Goal: Information Seeking & Learning: Learn about a topic

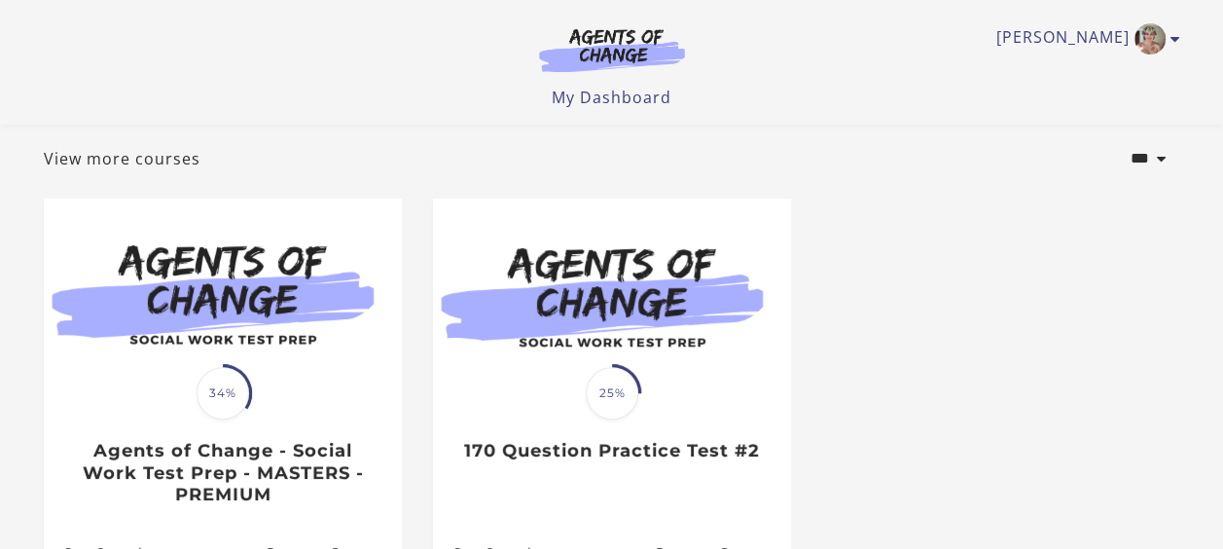
scroll to position [259, 0]
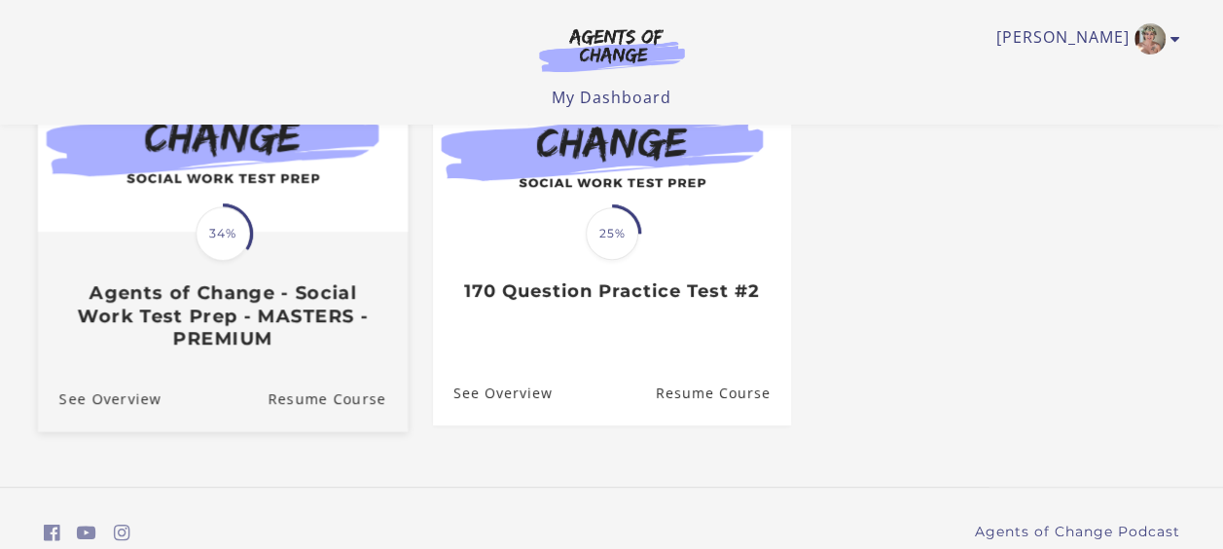
click at [287, 271] on div "Translation missing: en.liquid.partials.dashboard_course_card.progress_descript…" at bounding box center [222, 292] width 370 height 116
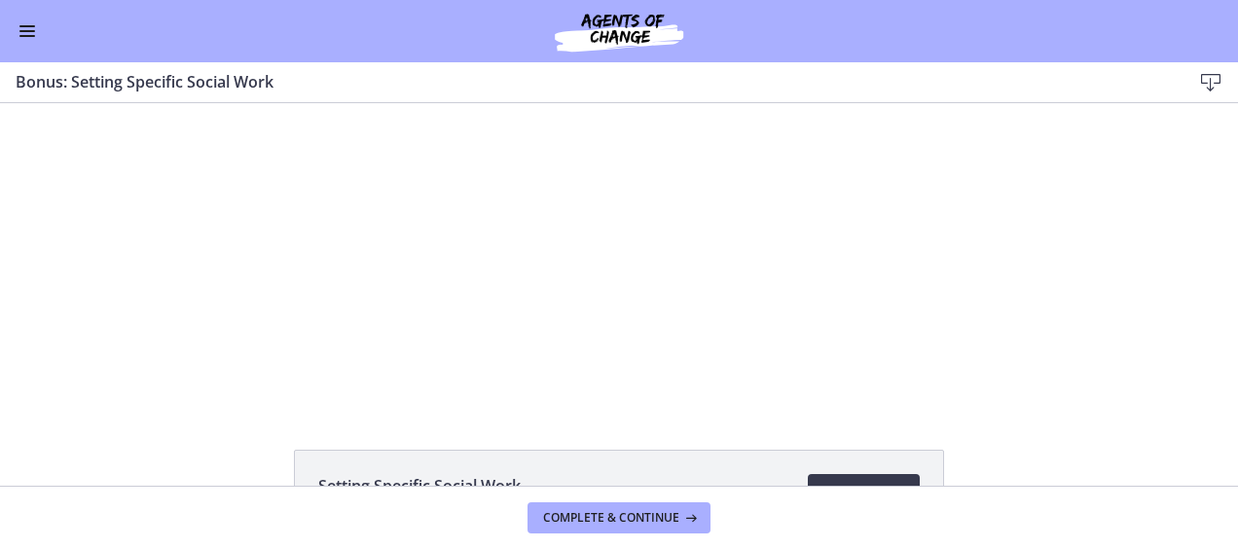
click at [20, 29] on button "Enable menu" at bounding box center [27, 30] width 23 height 23
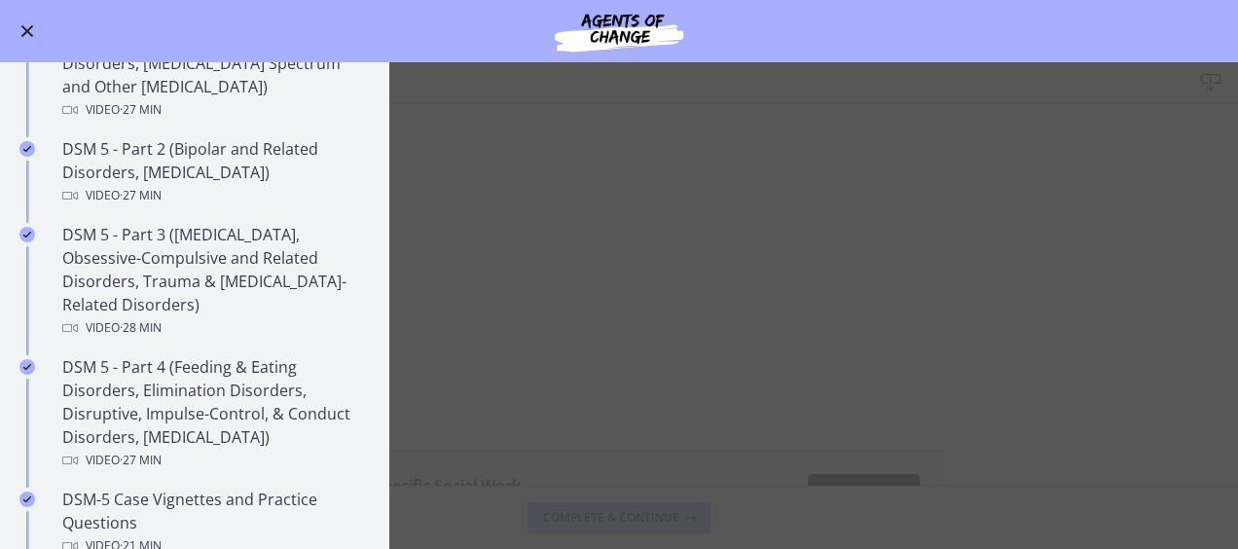
scroll to position [876, 0]
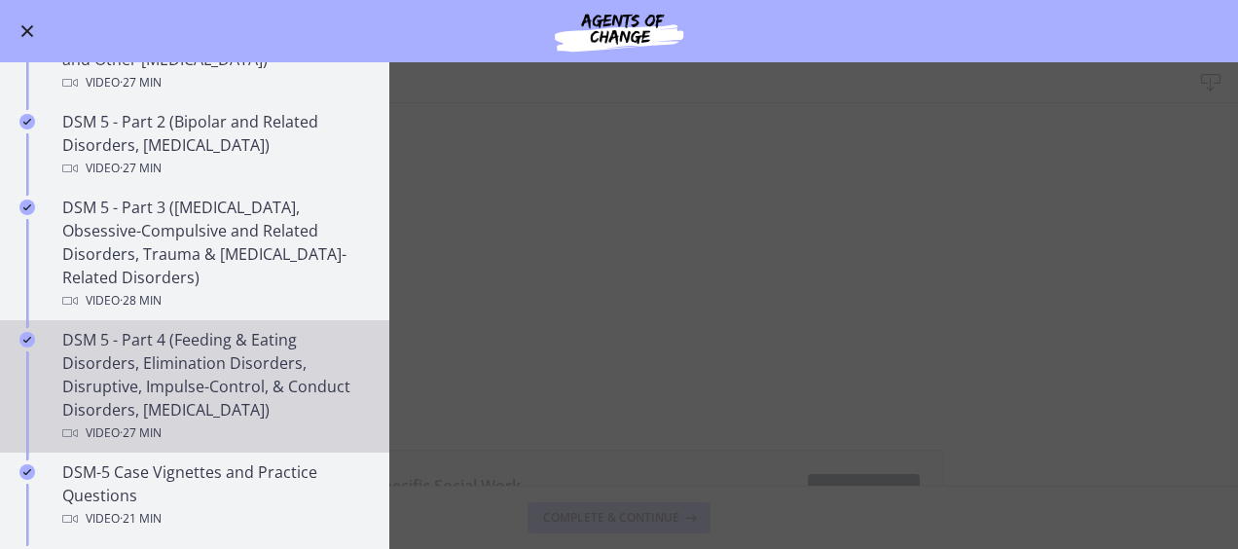
click at [243, 364] on div "DSM 5 - Part 4 (Feeding & Eating Disorders, Elimination Disorders, Disruptive, …" at bounding box center [214, 386] width 304 height 117
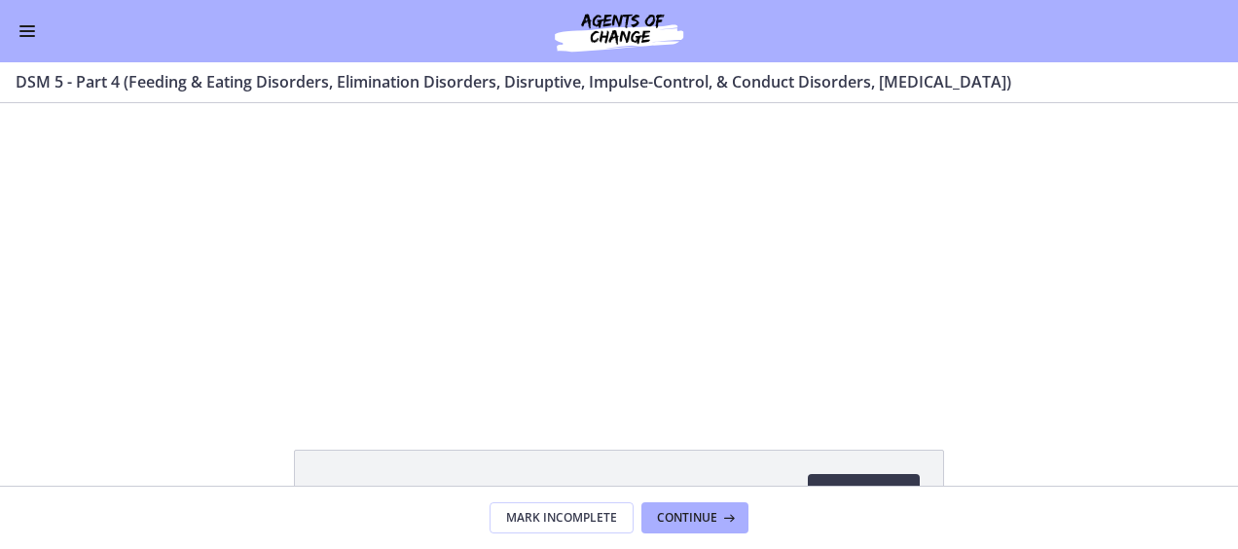
click at [32, 53] on div "Go to Dashboard" at bounding box center [619, 31] width 1238 height 62
click at [25, 35] on span "Enable menu" at bounding box center [27, 36] width 16 height 2
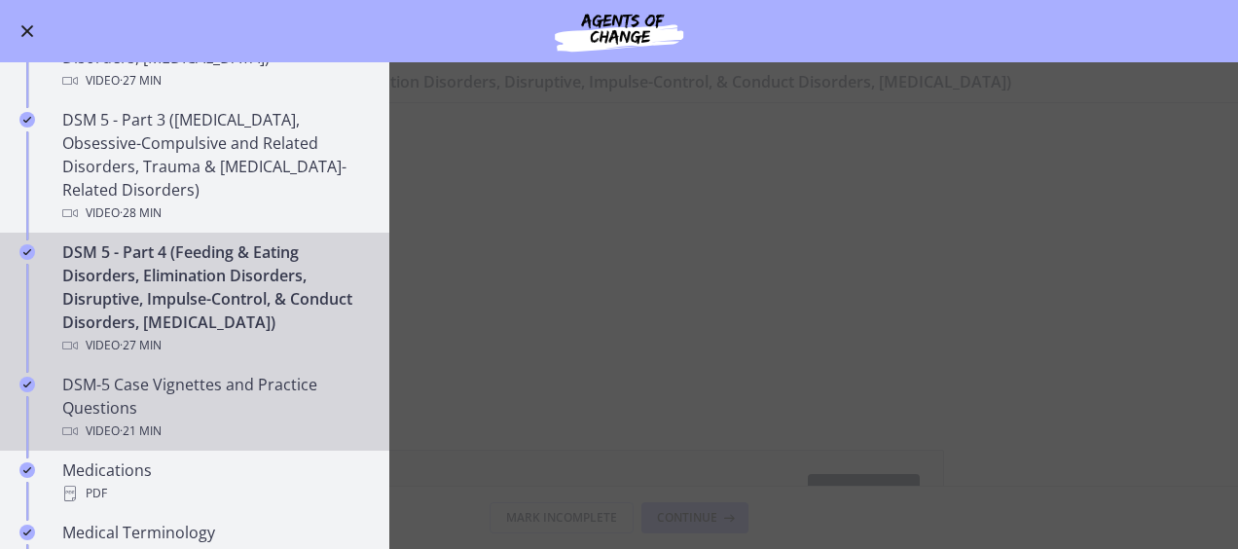
scroll to position [973, 0]
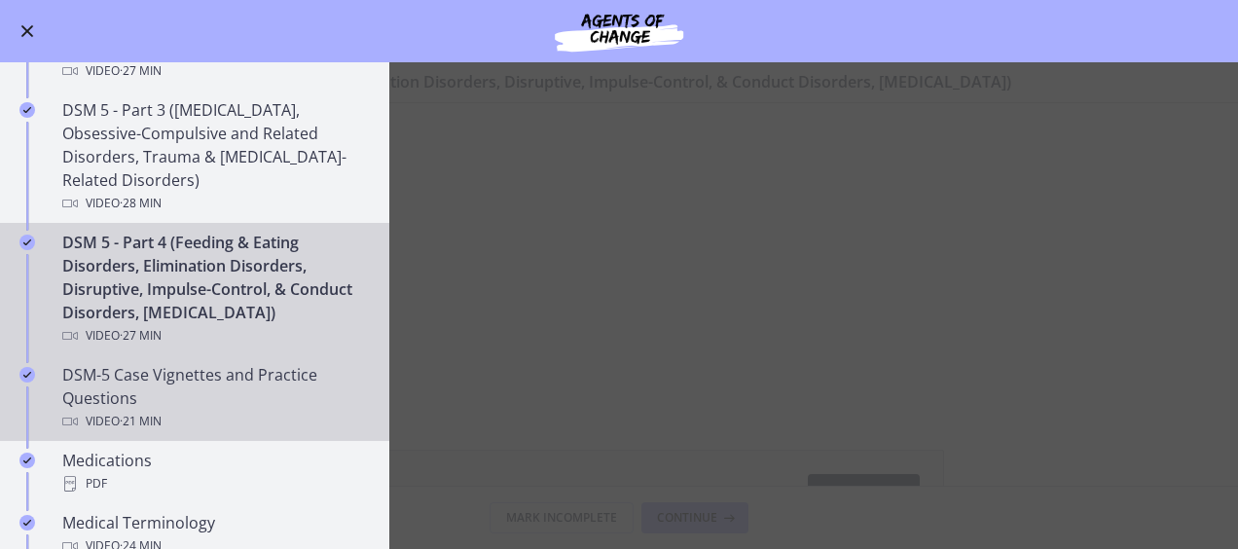
click at [191, 398] on div "DSM-5 Case Vignettes and Practice Questions Video · 21 min" at bounding box center [214, 398] width 304 height 70
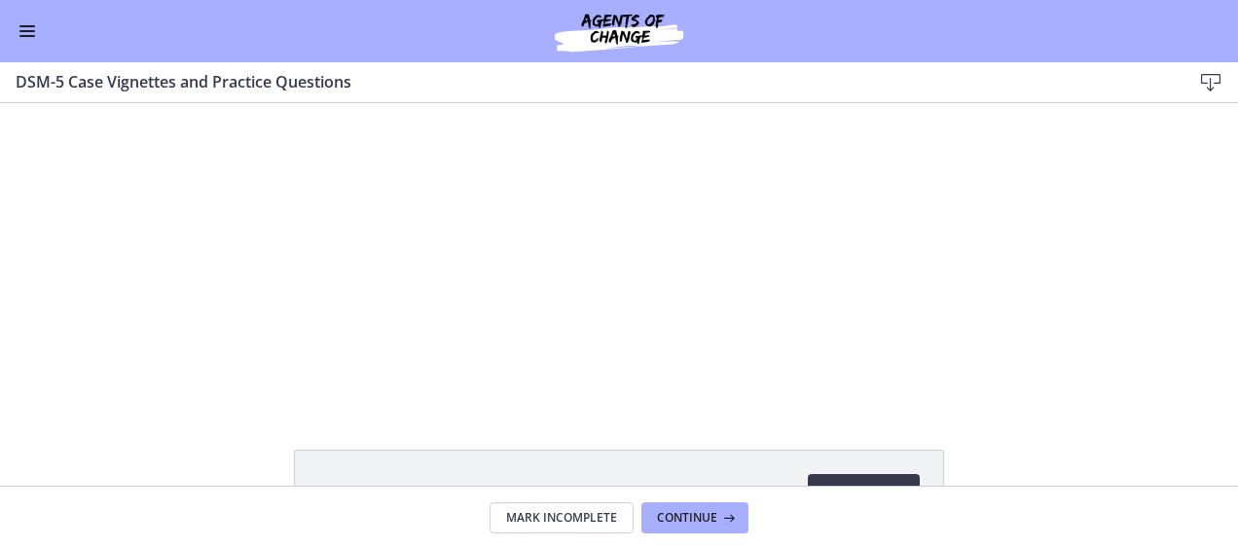
click at [362, 236] on div at bounding box center [618, 254] width 536 height 302
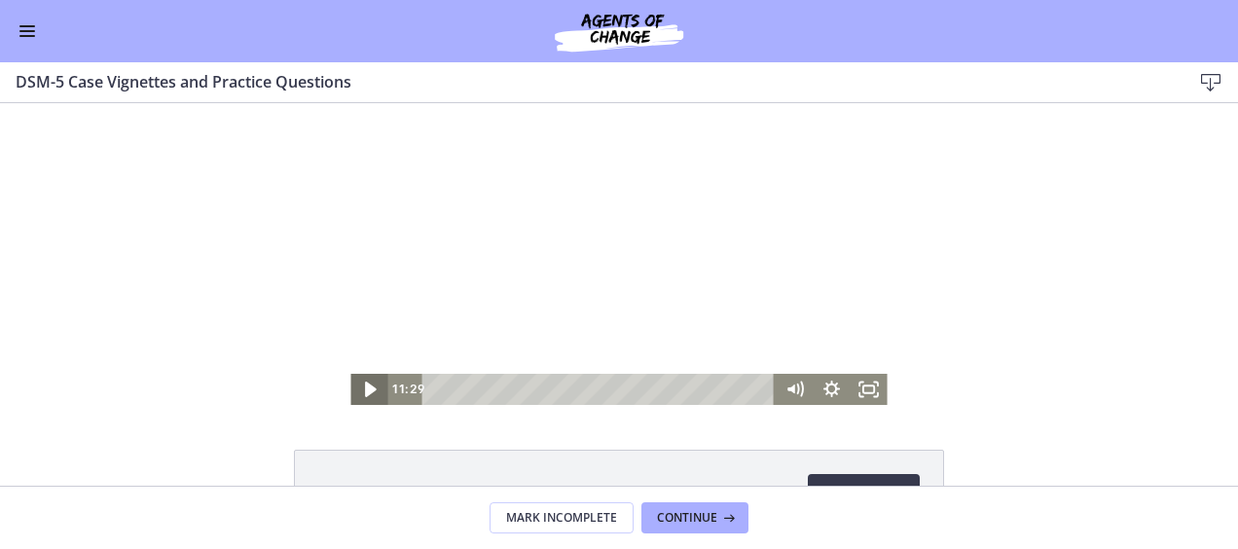
click at [355, 402] on icon "Play Video" at bounding box center [370, 389] width 45 height 37
click at [482, 243] on div at bounding box center [618, 254] width 536 height 302
click at [357, 391] on icon "Play Video" at bounding box center [370, 389] width 37 height 31
click at [353, 395] on icon "Pause" at bounding box center [368, 389] width 37 height 31
click at [358, 395] on icon "Play Video" at bounding box center [370, 389] width 37 height 31
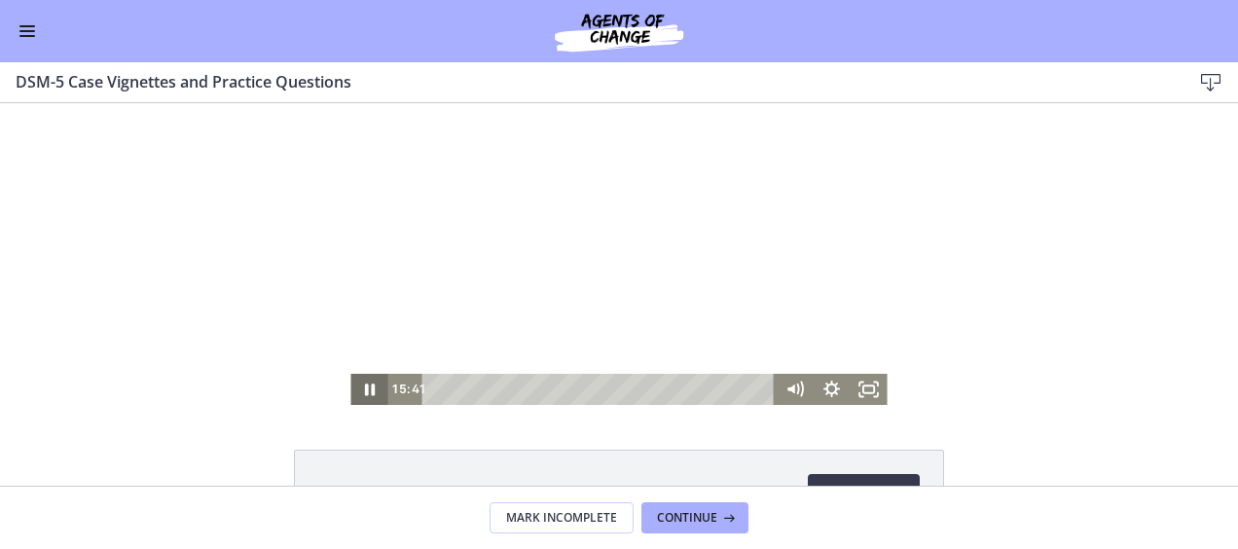
click at [358, 395] on icon "Pause" at bounding box center [368, 389] width 37 height 31
click at [358, 395] on icon "Play Video" at bounding box center [370, 389] width 37 height 31
click at [358, 395] on icon "Pause" at bounding box center [368, 389] width 37 height 31
click at [366, 387] on icon "Play Video" at bounding box center [372, 389] width 12 height 16
click at [556, 241] on div at bounding box center [618, 254] width 536 height 302
